Goal: Download file/media

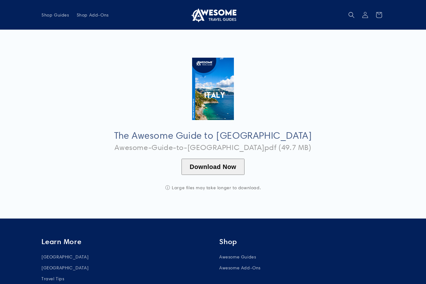
click at [223, 163] on button "Download Now" at bounding box center [212, 167] width 63 height 16
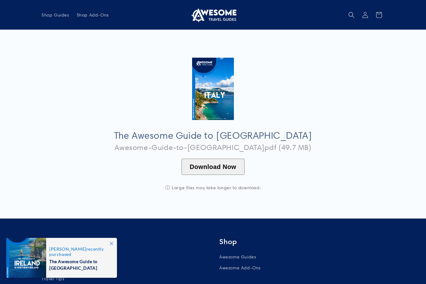
click at [42, 253] on div at bounding box center [26, 258] width 40 height 40
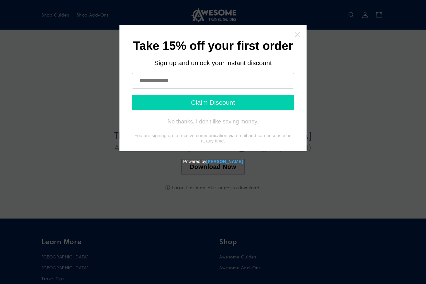
click at [298, 37] on icon "Close widget" at bounding box center [297, 34] width 6 height 6
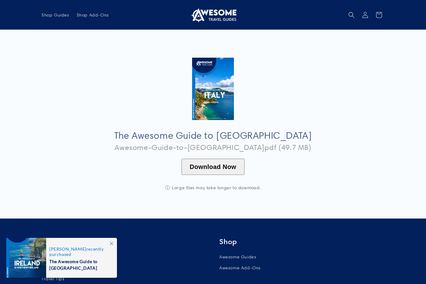
click at [220, 161] on button "Download Now" at bounding box center [212, 167] width 63 height 16
